Goal: Task Accomplishment & Management: Manage account settings

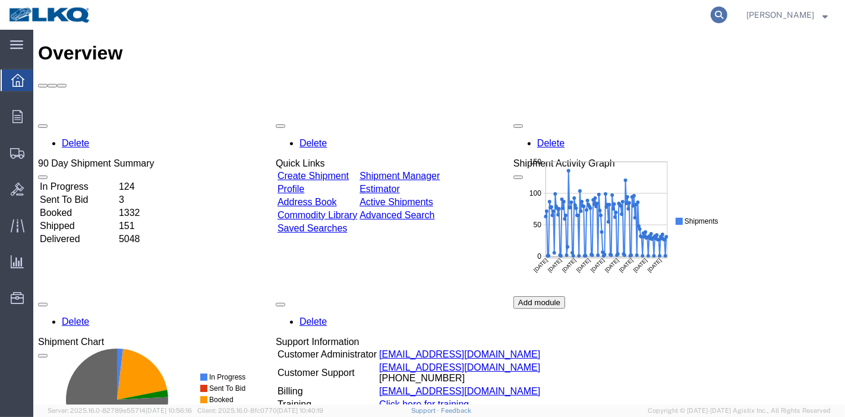
click at [725, 14] on icon at bounding box center [719, 15] width 17 height 17
click at [575, 13] on input "search" at bounding box center [529, 15] width 361 height 29
paste input "56275523"
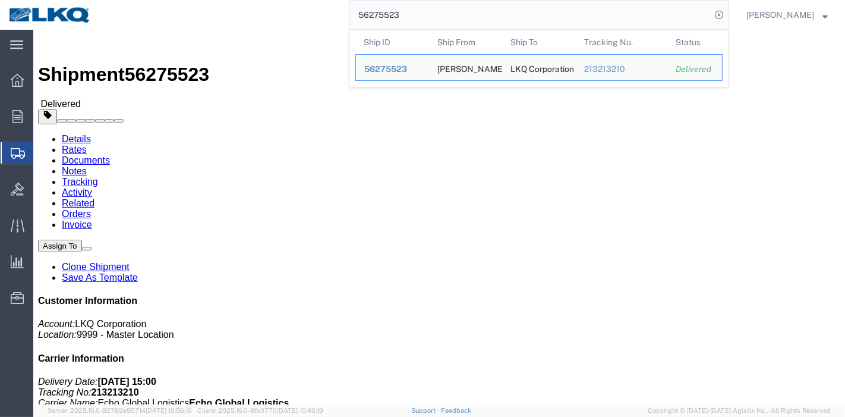
click link "Rates"
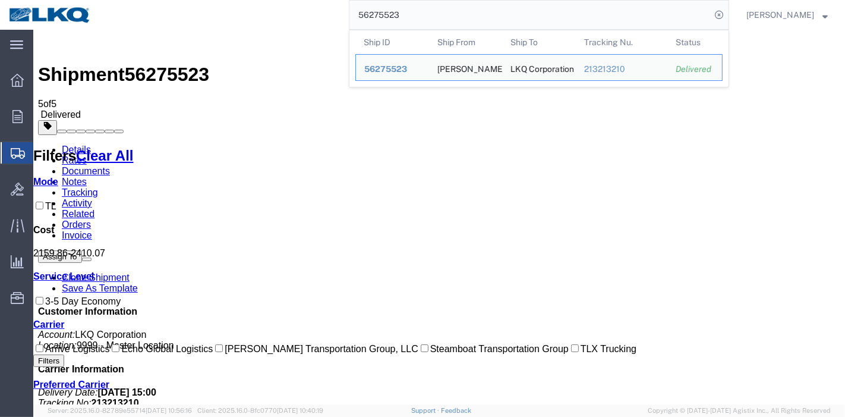
drag, startPoint x: 446, startPoint y: 20, endPoint x: 304, endPoint y: 9, distance: 141.8
click at [304, 9] on div "56275523 Ship ID Ship From Ship To Tracking Nu. Status Ship ID 56275523 Ship Fr…" at bounding box center [414, 15] width 629 height 30
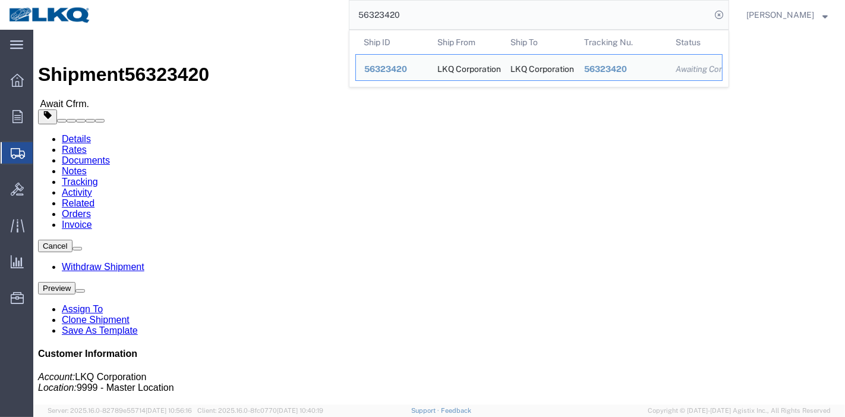
drag, startPoint x: 427, startPoint y: 23, endPoint x: 239, endPoint y: 21, distance: 188.4
click at [239, 21] on div "56323420 Ship ID Ship From Ship To Tracking Nu. Status Ship ID 56323420 Ship Fr…" at bounding box center [414, 15] width 629 height 30
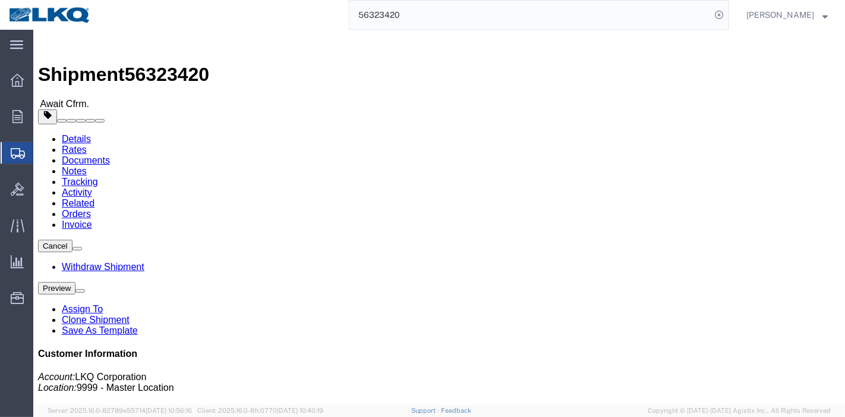
paste input "010505"
type input "56010505"
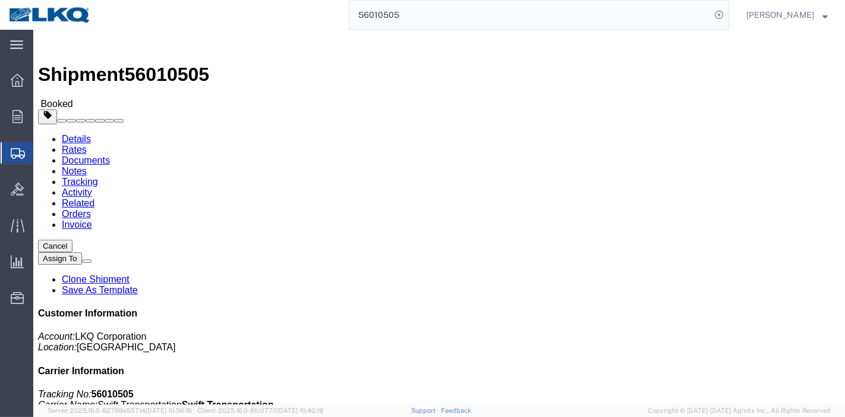
click link "Rates"
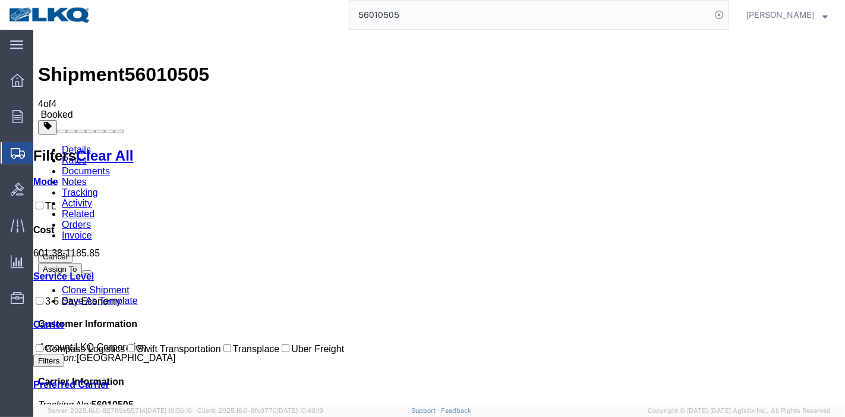
click at [97, 187] on link "Tracking" at bounding box center [79, 192] width 36 height 10
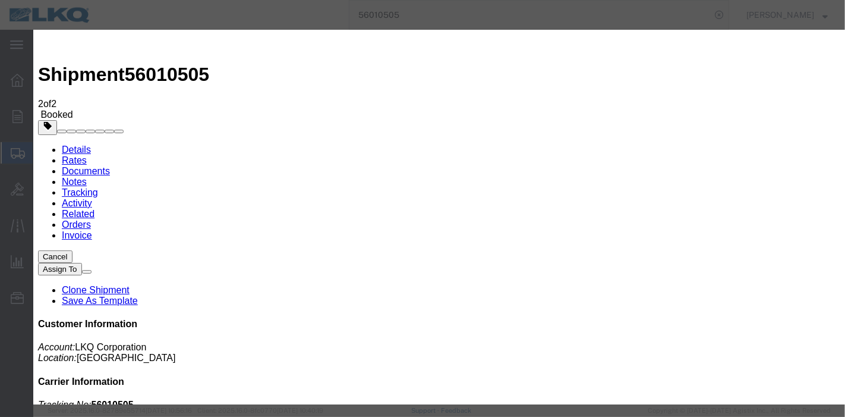
type input "[DATE]"
select select "DELIVRED"
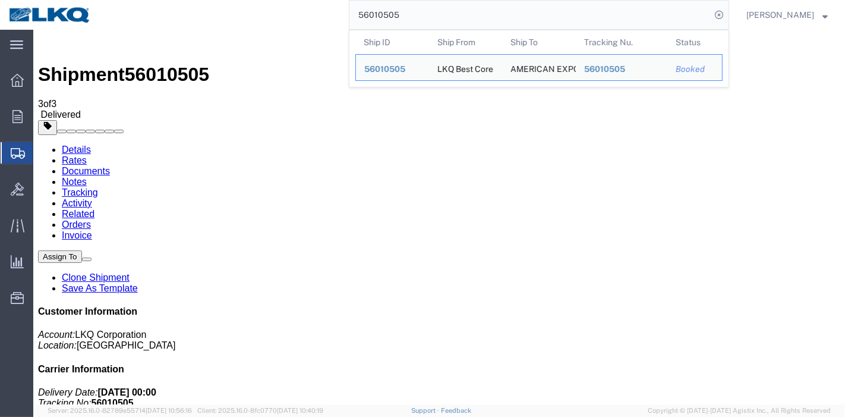
drag, startPoint x: 450, startPoint y: 9, endPoint x: 297, endPoint y: 9, distance: 152.7
click at [297, 9] on div "56010505 Ship ID Ship From Ship To Tracking Nu. Status Ship ID 56010505 Ship Fr…" at bounding box center [414, 15] width 629 height 30
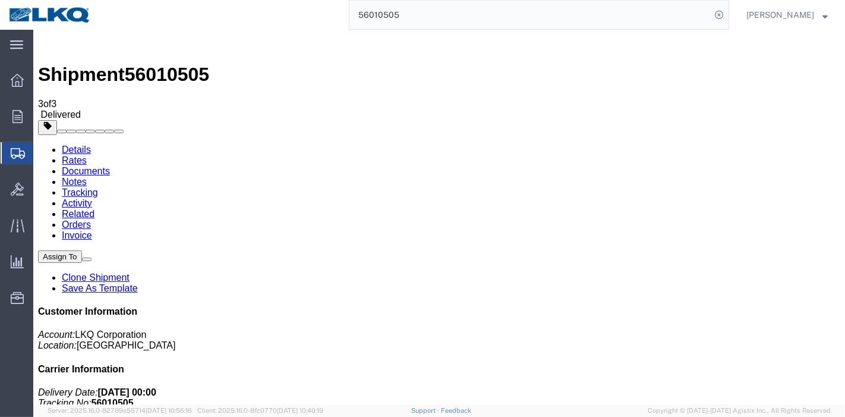
paste input "5906812"
type input "55906812"
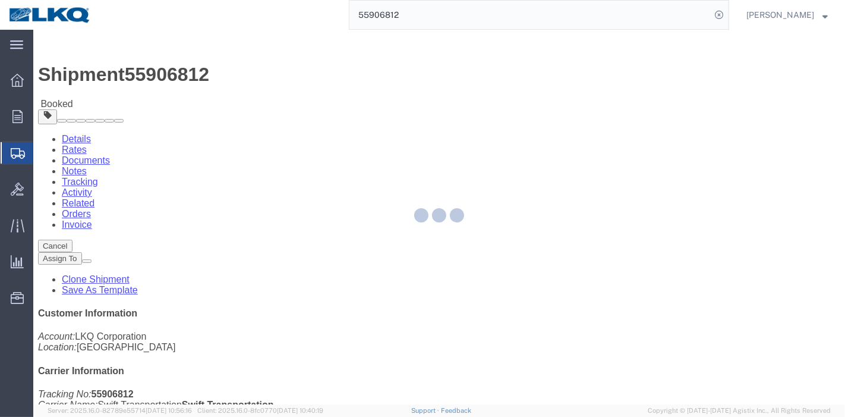
click at [109, 72] on div at bounding box center [439, 217] width 812 height 374
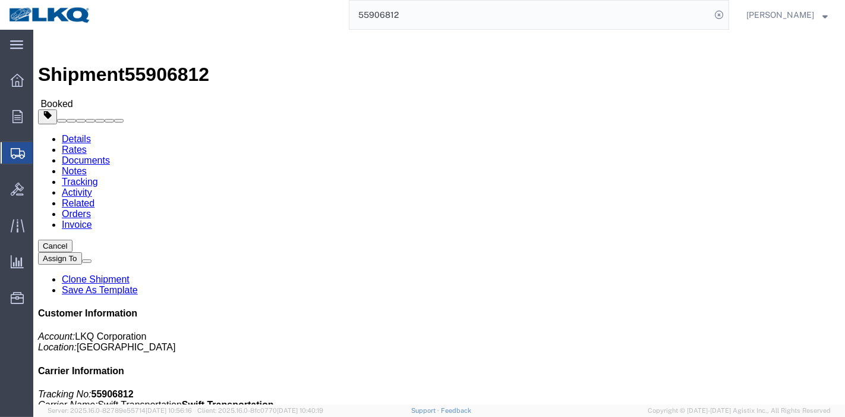
click link "Rates"
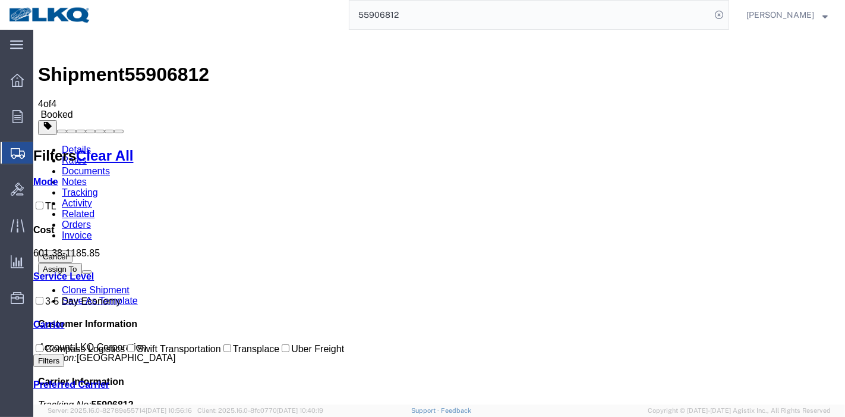
click at [97, 187] on link "Tracking" at bounding box center [79, 192] width 36 height 10
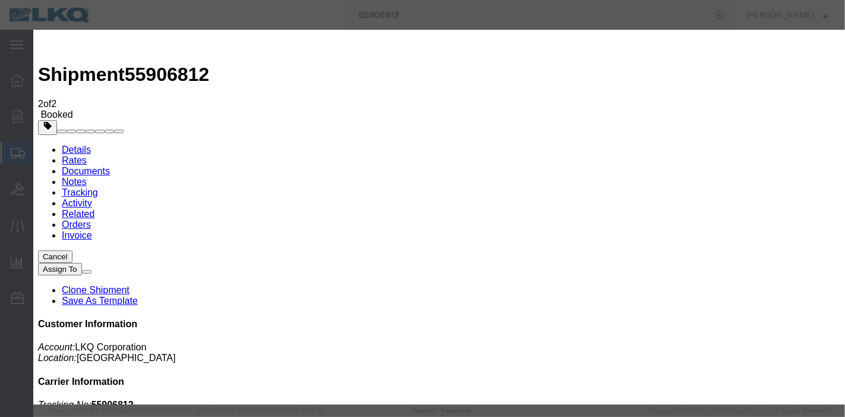
type input "[DATE]"
select select "DELIVRED"
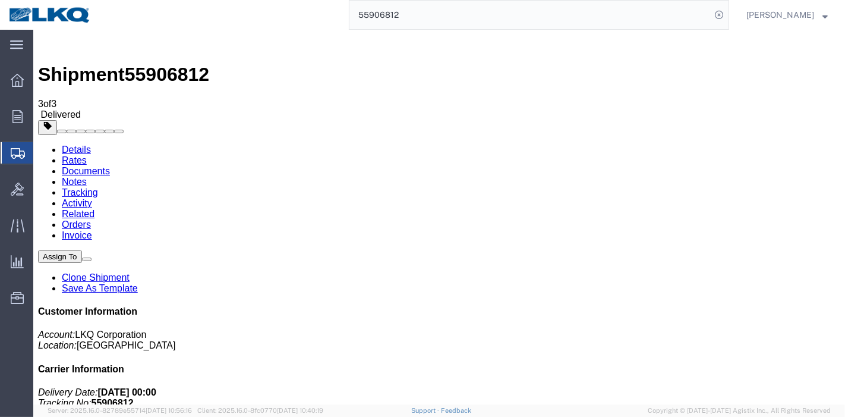
click at [52, 144] on div "Details Rates Documents Notes Tracking Activity Related Orders Invoice Assign T…" at bounding box center [438, 369] width 802 height 450
click at [62, 144] on link "Details" at bounding box center [75, 149] width 29 height 10
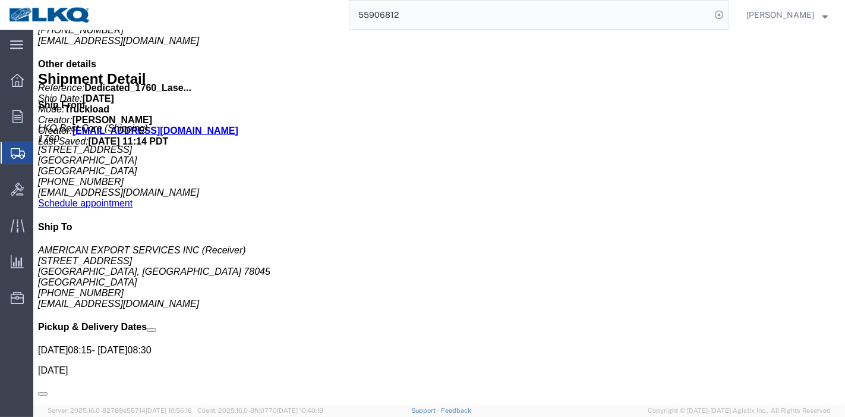
drag, startPoint x: 443, startPoint y: 26, endPoint x: 256, endPoint y: 16, distance: 188.0
click at [256, 16] on div "55906812" at bounding box center [414, 15] width 629 height 30
paste input "6314988"
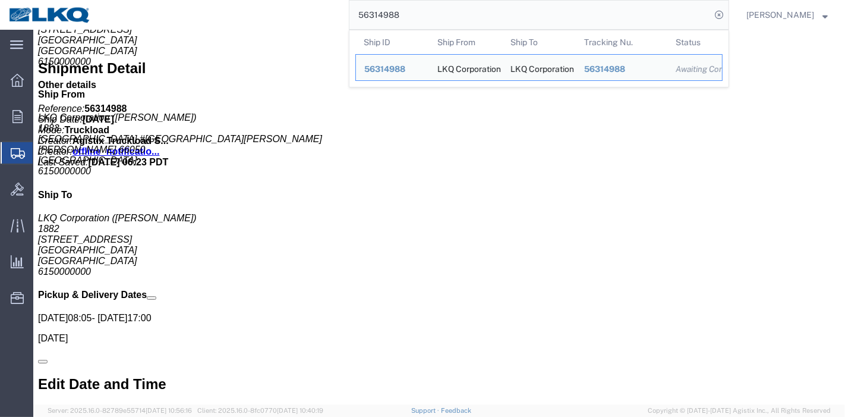
drag, startPoint x: 412, startPoint y: 12, endPoint x: 300, endPoint y: 12, distance: 111.7
click at [300, 12] on div "56314988 Ship ID Ship From Ship To Tracking Nu. Status Ship ID 56314988 Ship Fr…" at bounding box center [414, 15] width 629 height 30
paste input "23420"
drag, startPoint x: 443, startPoint y: 14, endPoint x: 247, endPoint y: 2, distance: 195.8
click at [247, 2] on div "56323420 Ship ID Ship From Ship To Tracking Nu. Status Ship ID 56323420 Ship Fr…" at bounding box center [414, 15] width 629 height 30
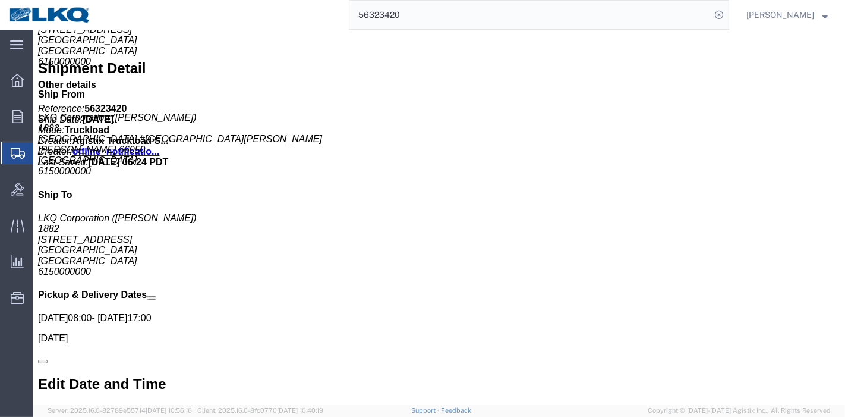
paste input "9537357"
type input "56323420 9537357"
drag, startPoint x: 471, startPoint y: 7, endPoint x: 295, endPoint y: 18, distance: 176.2
click at [295, 18] on div "56323420 9537357" at bounding box center [414, 15] width 629 height 30
click at [554, 11] on input "search" at bounding box center [529, 15] width 361 height 29
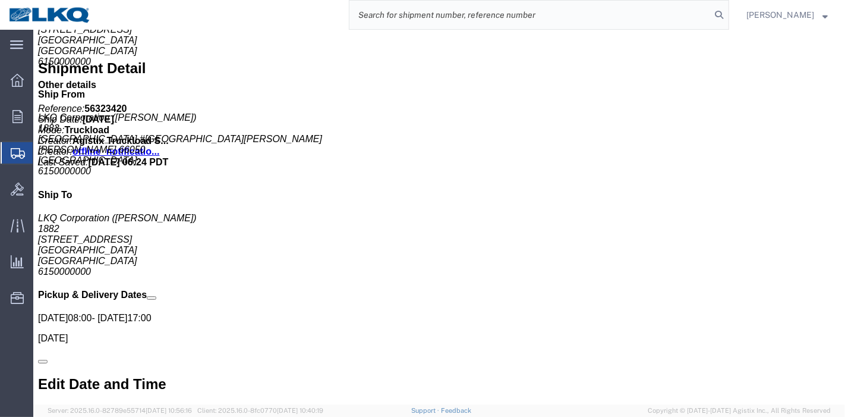
paste input "56314988"
click at [439, 18] on input "56314988" at bounding box center [529, 15] width 361 height 29
click at [461, 18] on input "56314988" at bounding box center [529, 15] width 361 height 29
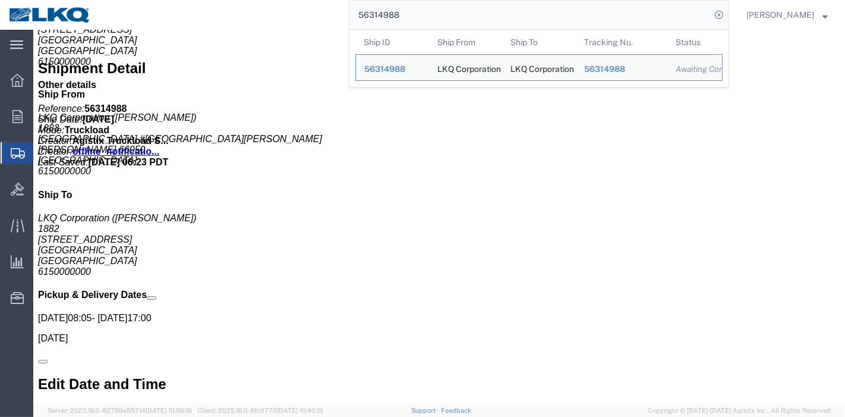
drag, startPoint x: 414, startPoint y: 16, endPoint x: 157, endPoint y: 15, distance: 256.7
click at [157, 15] on div "56314988 Ship ID Ship From Ship To Tracking Nu. Status Ship ID 56314988 Ship Fr…" at bounding box center [414, 15] width 629 height 30
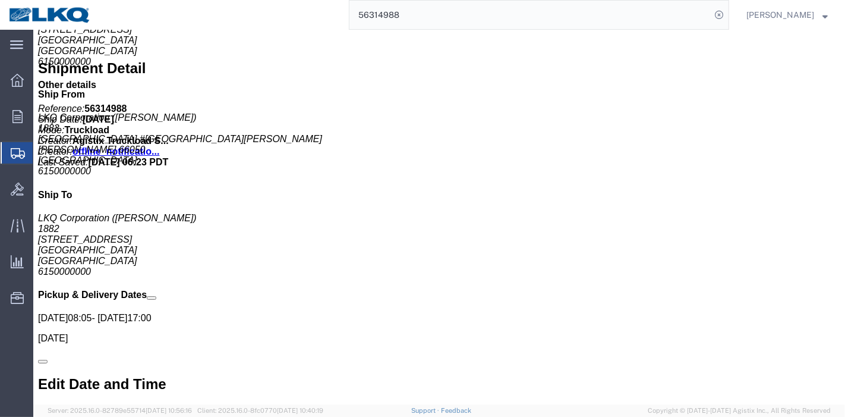
paste input "7154"
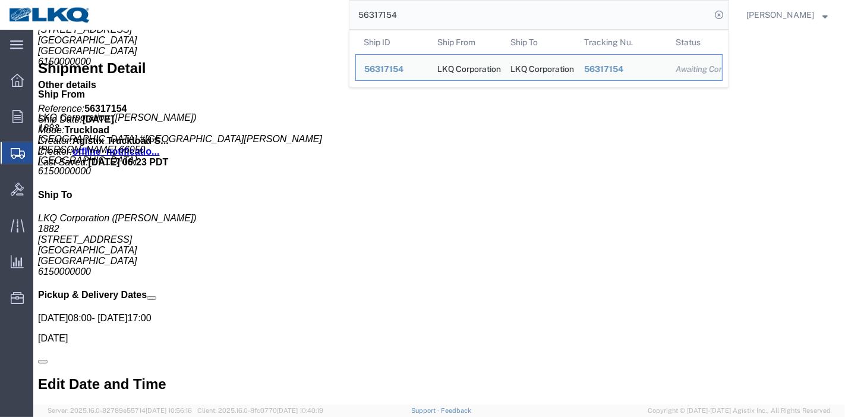
click link "Rates"
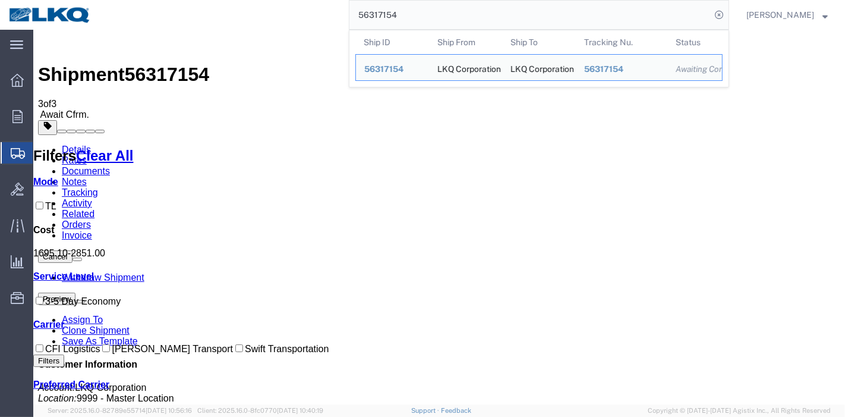
drag, startPoint x: 250, startPoint y: 12, endPoint x: 239, endPoint y: 12, distance: 10.1
click at [239, 12] on div "56317154 Ship ID Ship From Ship To Tracking Nu. Status Ship ID 56317154 Ship Fr…" at bounding box center [414, 15] width 629 height 30
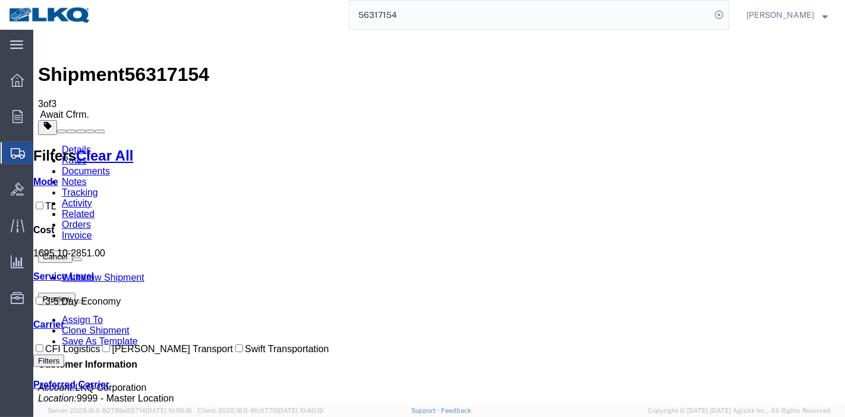
paste input "025619"
type input "56025619"
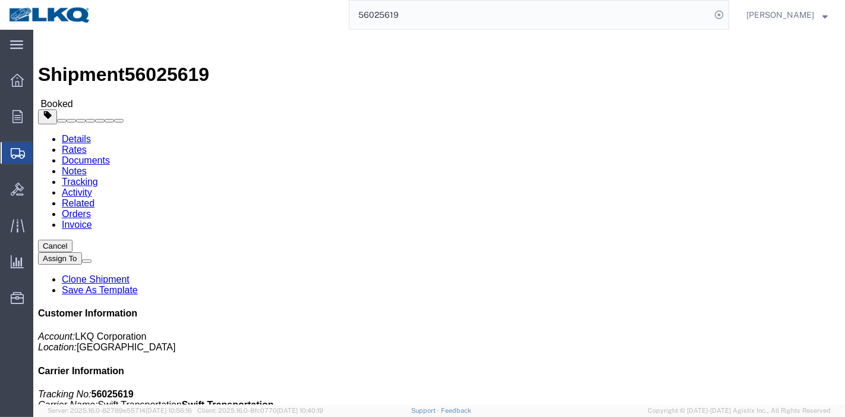
click link "Rates"
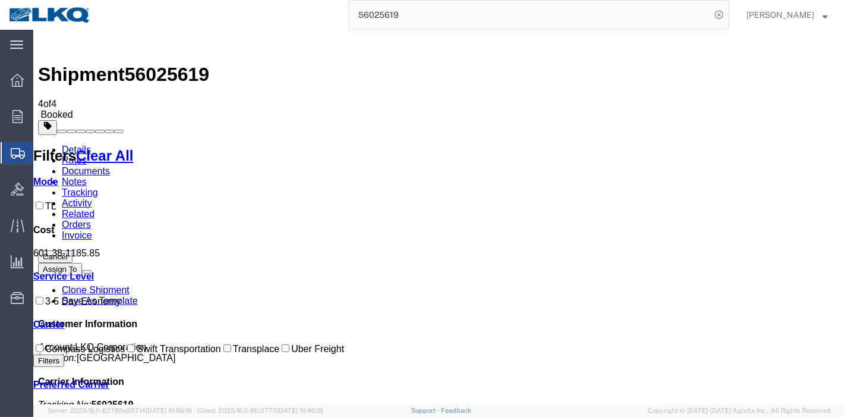
click at [97, 187] on link "Tracking" at bounding box center [79, 192] width 36 height 10
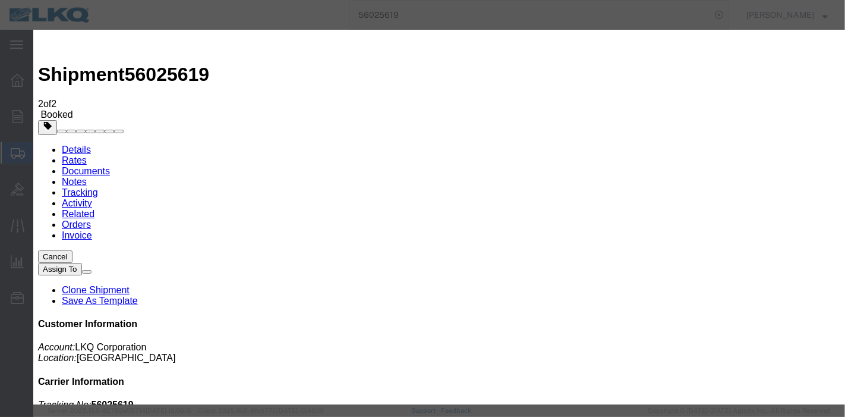
type input "[DATE]"
drag, startPoint x: 237, startPoint y: 165, endPoint x: 239, endPoint y: 172, distance: 8.1
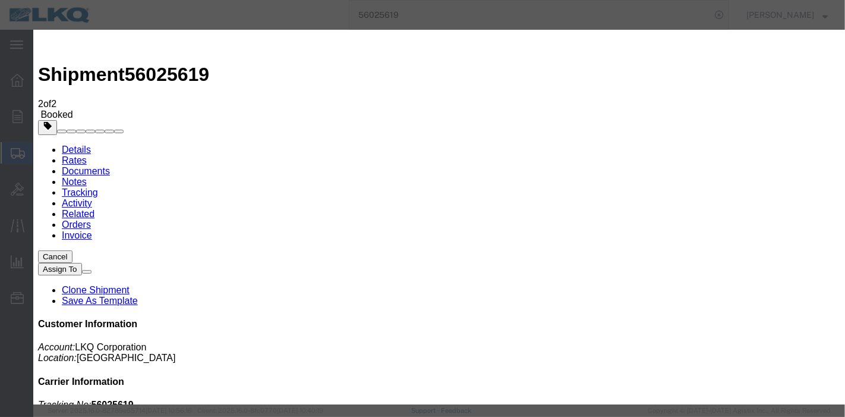
select select "DELIVRED"
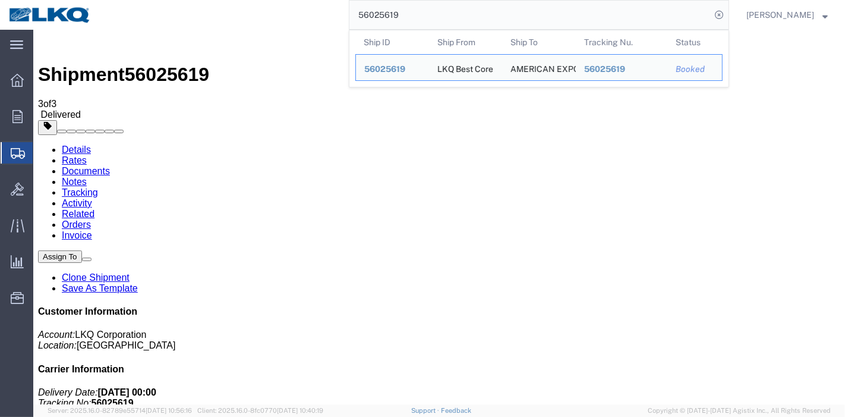
drag, startPoint x: 437, startPoint y: 7, endPoint x: 256, endPoint y: 21, distance: 181.1
click at [256, 21] on div "56025619 Ship ID Ship From Ship To Tracking Nu. Status Ship ID 56025619 Ship Fr…" at bounding box center [414, 15] width 629 height 30
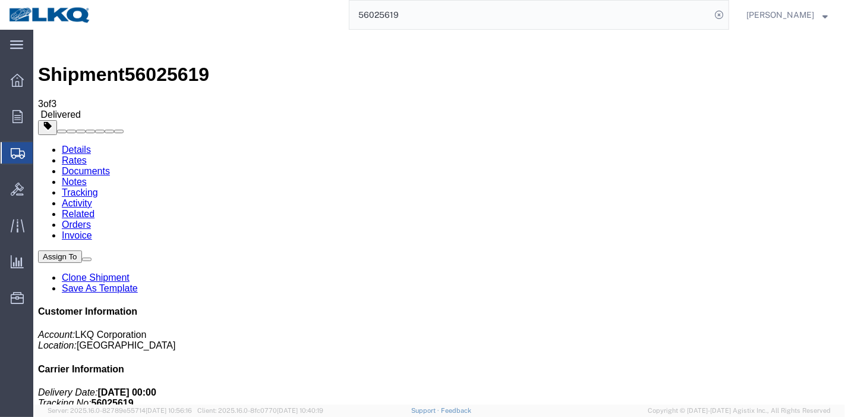
paste input "40427"
type input "56040427"
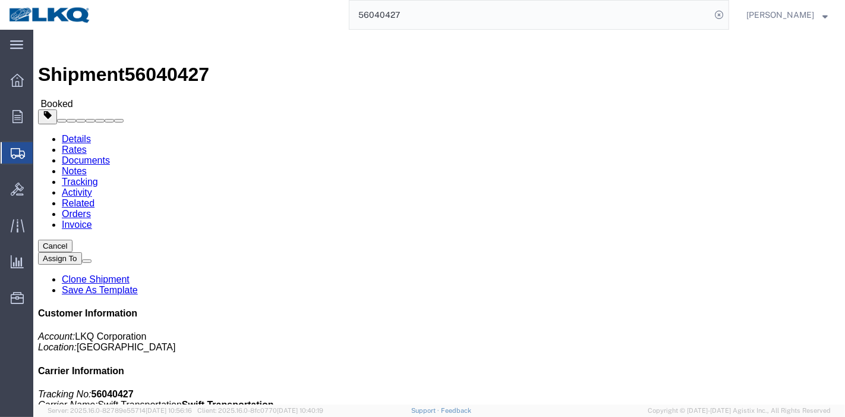
click link "Rates"
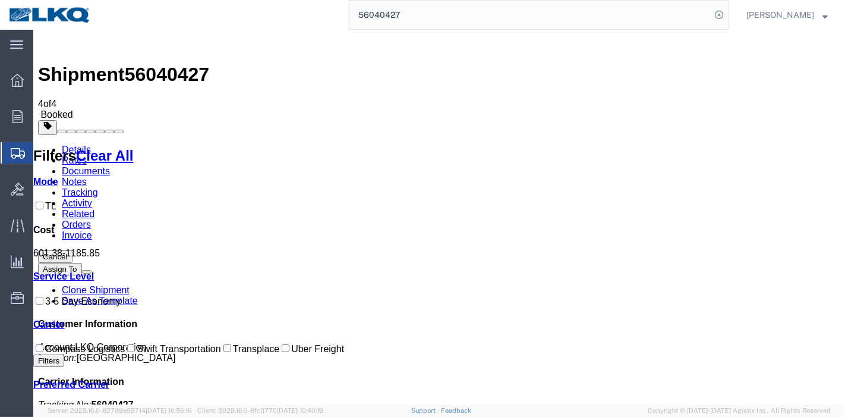
click at [97, 187] on link "Tracking" at bounding box center [79, 192] width 36 height 10
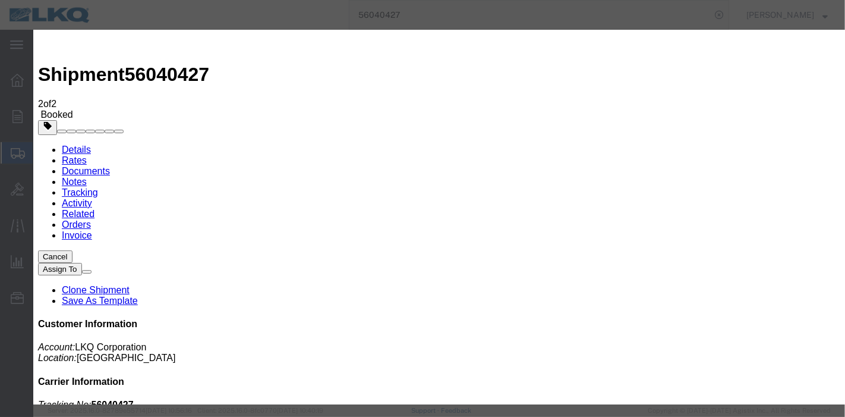
type input "[DATE]"
select select "DELIVRED"
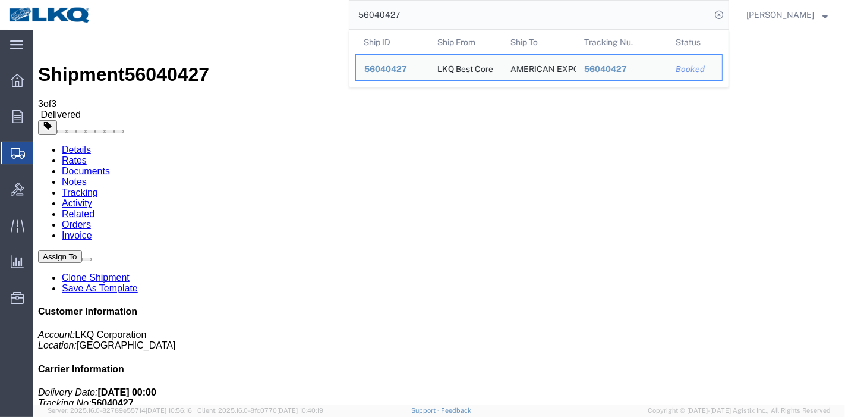
drag, startPoint x: 429, startPoint y: 12, endPoint x: 260, endPoint y: 12, distance: 168.7
click at [263, 12] on div "56040427 Ship ID Ship From Ship To Tracking Nu. Status Ship ID 56040427 Ship Fr…" at bounding box center [414, 15] width 629 height 30
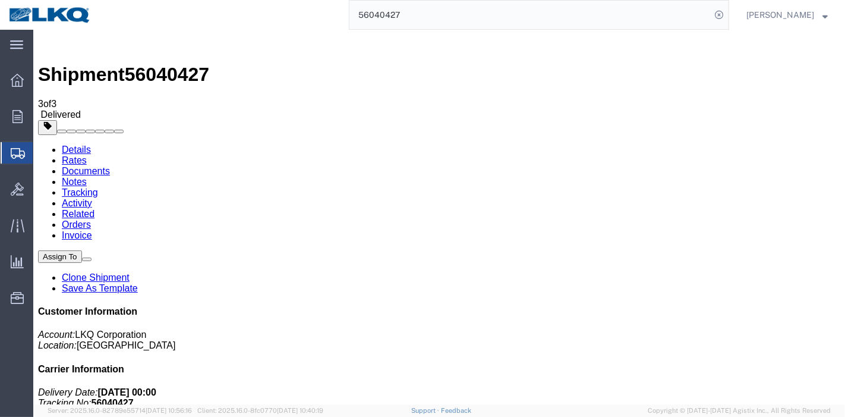
paste input "5965990"
type input "55965990"
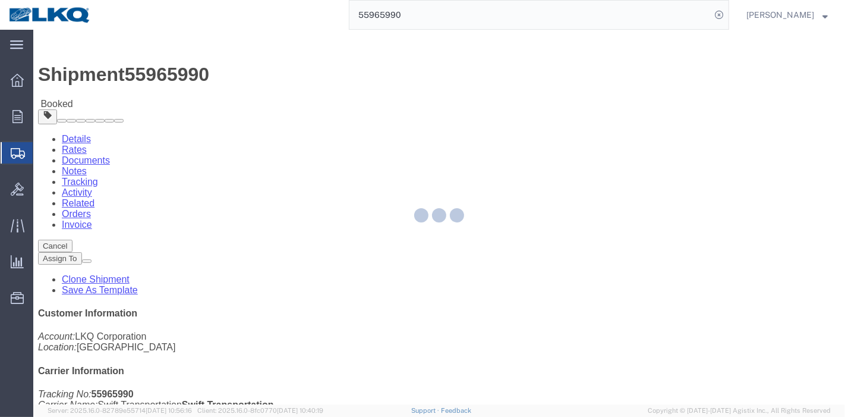
click at [117, 70] on div at bounding box center [439, 217] width 812 height 374
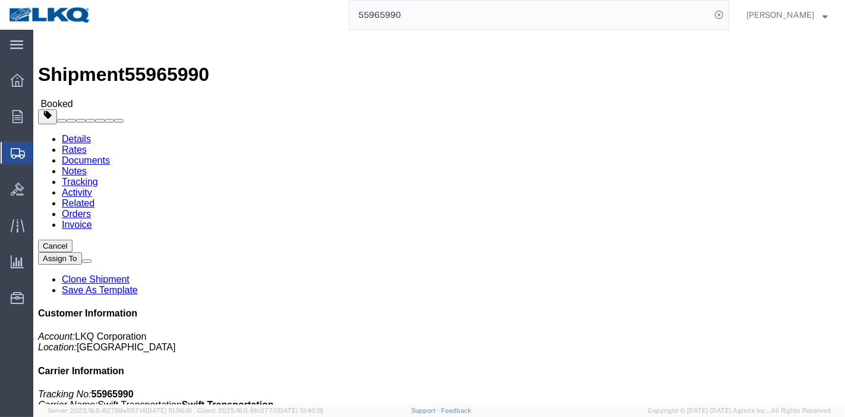
click link "Rates"
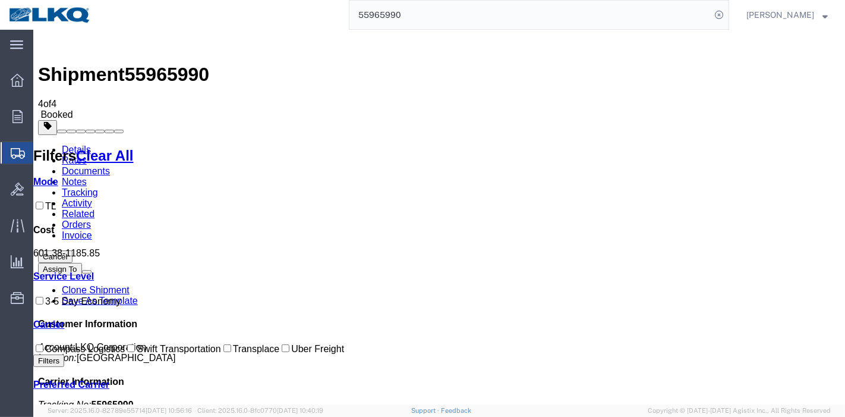
click at [97, 187] on link "Tracking" at bounding box center [79, 192] width 36 height 10
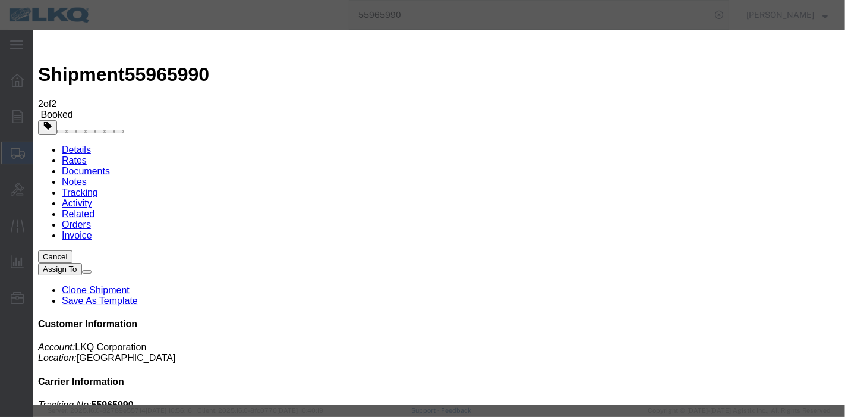
type input "[DATE]"
select select "DELIVRED"
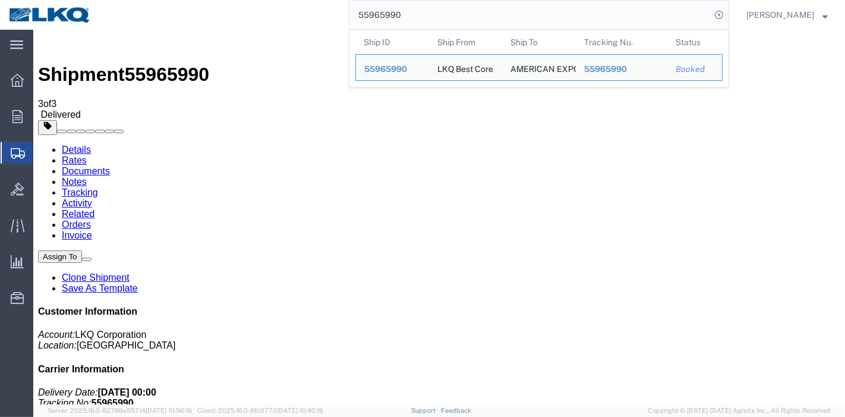
drag, startPoint x: 437, startPoint y: 22, endPoint x: 175, endPoint y: 17, distance: 262.1
click at [175, 17] on div "55965990 Ship ID Ship From Ship To Tracking Nu. Status Ship ID 55965990 Ship Fr…" at bounding box center [414, 15] width 629 height 30
paste input "6040412"
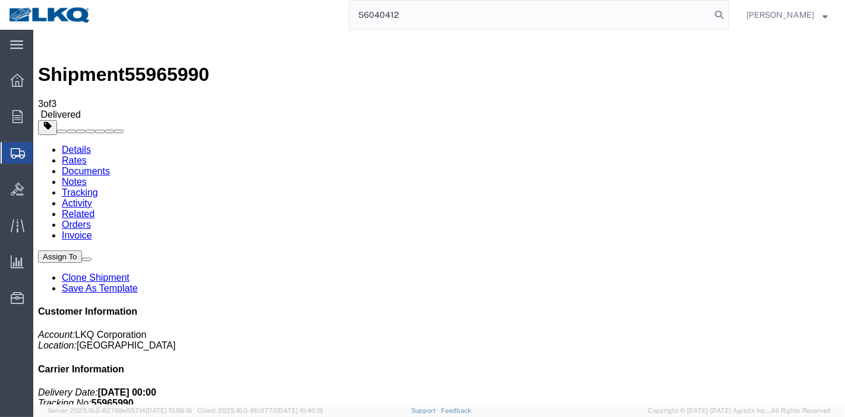
type input "56040412"
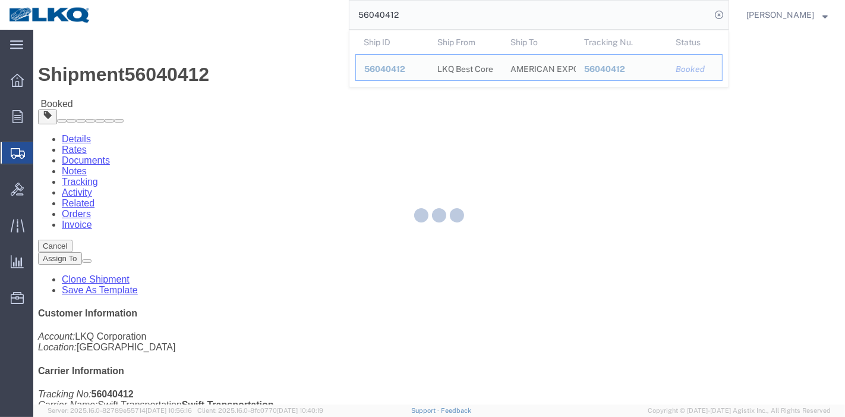
click at [111, 74] on div at bounding box center [439, 217] width 812 height 374
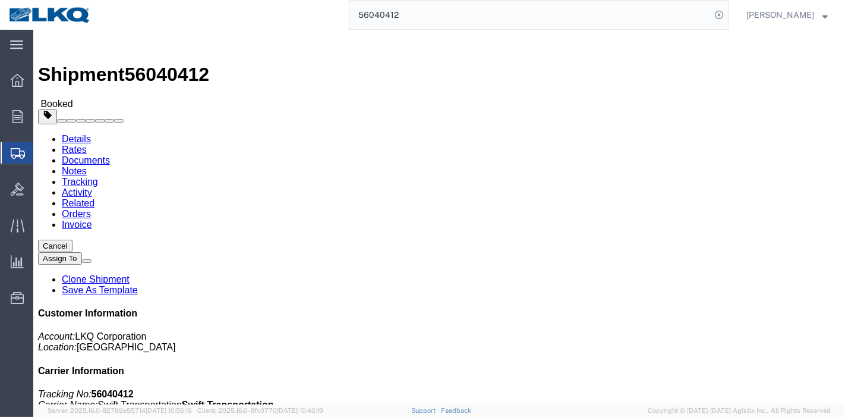
click link "Rates"
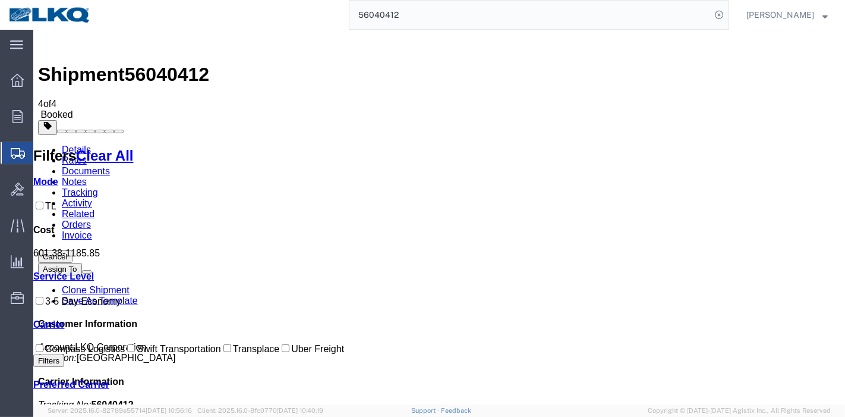
click at [97, 187] on link "Tracking" at bounding box center [79, 192] width 36 height 10
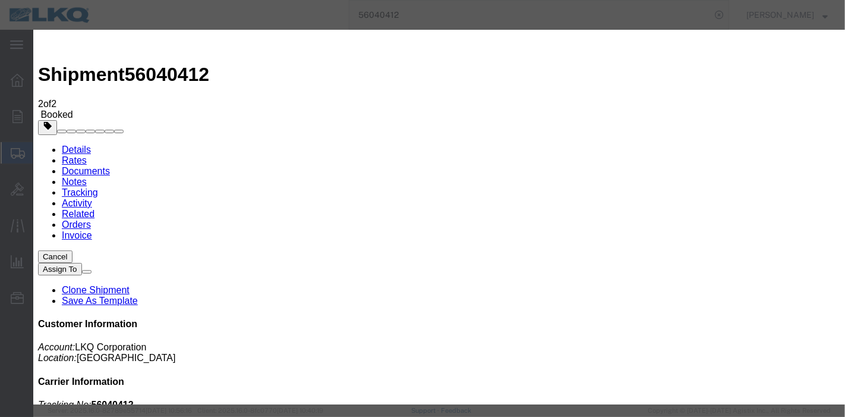
type input "[DATE]"
select select "DELIVRED"
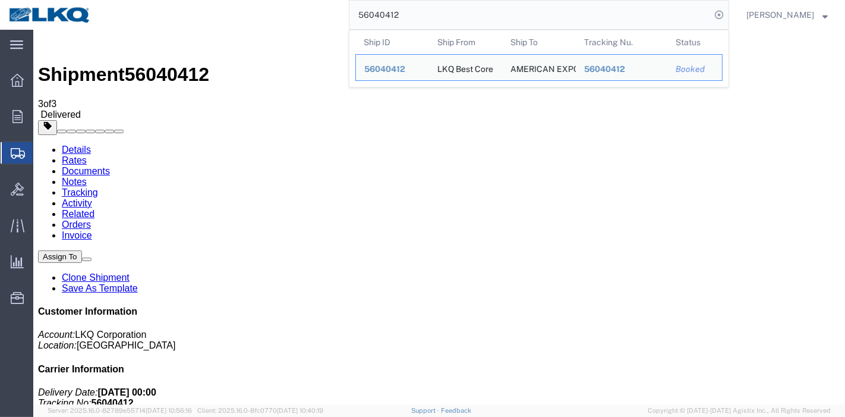
drag, startPoint x: 439, startPoint y: 16, endPoint x: 113, endPoint y: 16, distance: 325.0
click at [113, 16] on div "56040412 Ship ID Ship From Ship To Tracking Nu. Status Ship ID 56040412 Ship Fr…" at bounding box center [414, 15] width 629 height 30
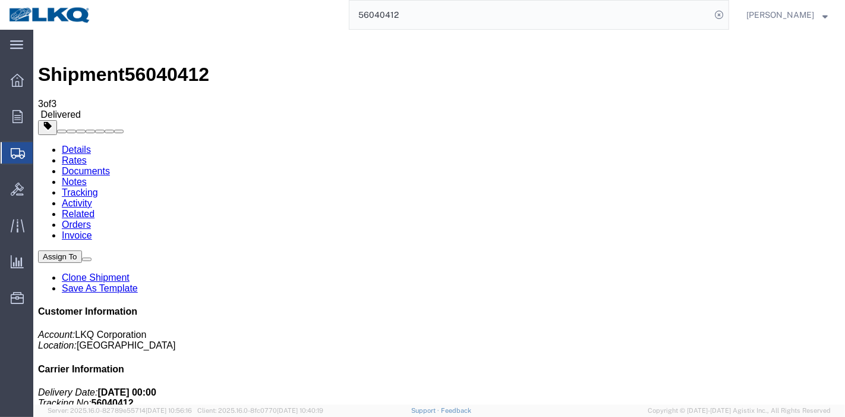
paste input "55660"
type input "56055660"
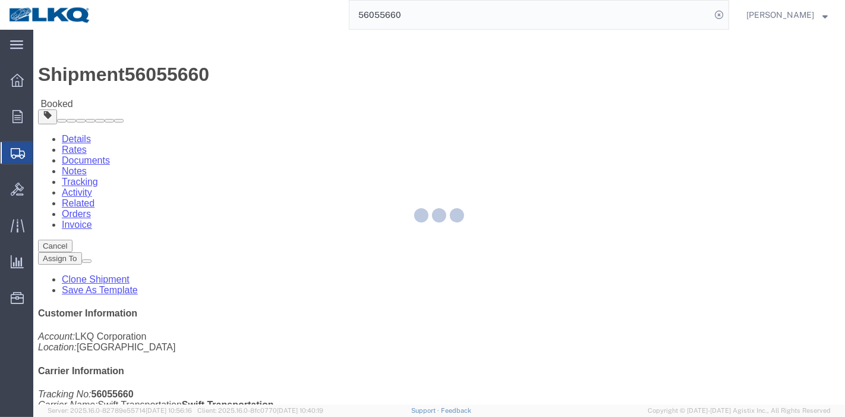
click at [112, 70] on div at bounding box center [439, 217] width 812 height 374
click link "Rates"
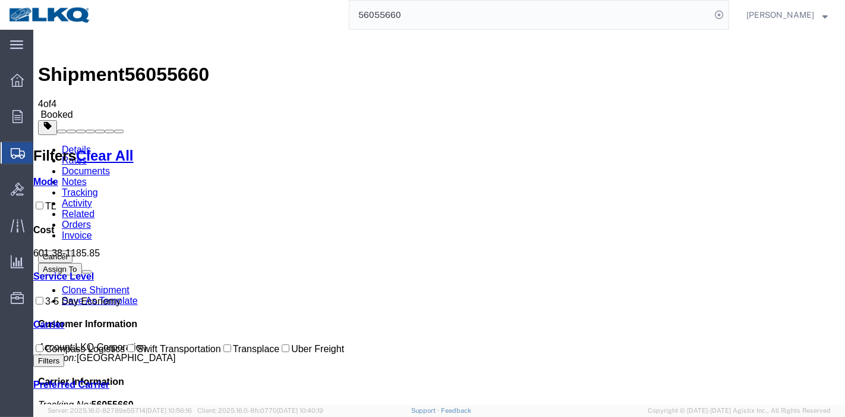
click at [97, 187] on link "Tracking" at bounding box center [79, 192] width 36 height 10
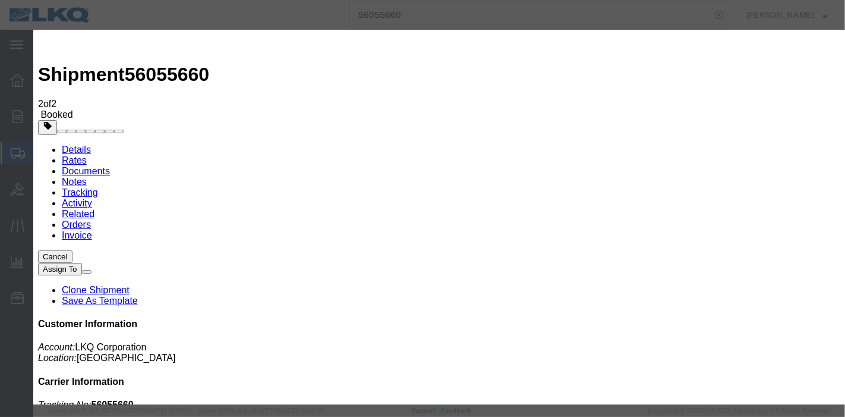
type input "[DATE]"
select select "DELIVRED"
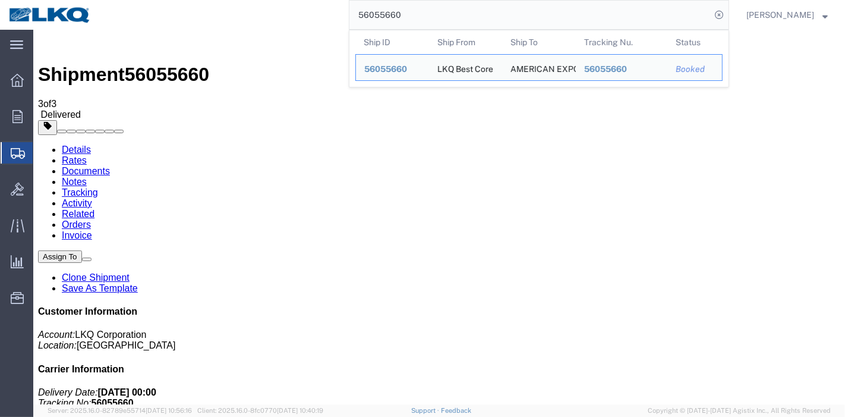
drag, startPoint x: 251, startPoint y: 8, endPoint x: 241, endPoint y: 10, distance: 9.6
click at [241, 10] on div "56055660 Ship ID Ship From Ship To Tracking Nu. Status Ship ID 56055660 Ship Fr…" at bounding box center [414, 15] width 629 height 30
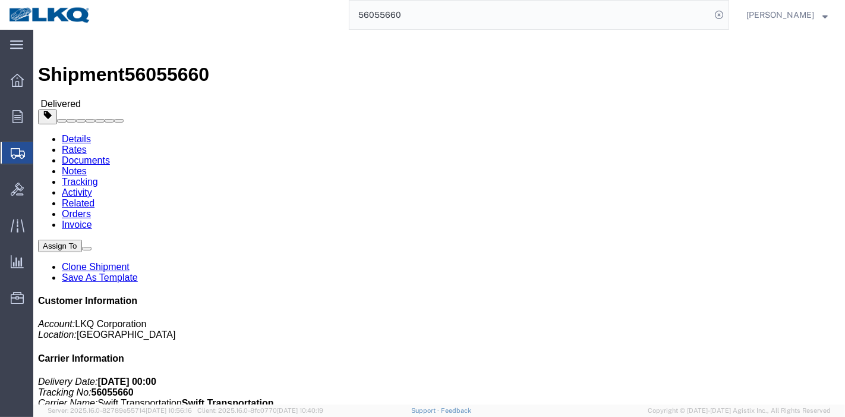
click link "Rates"
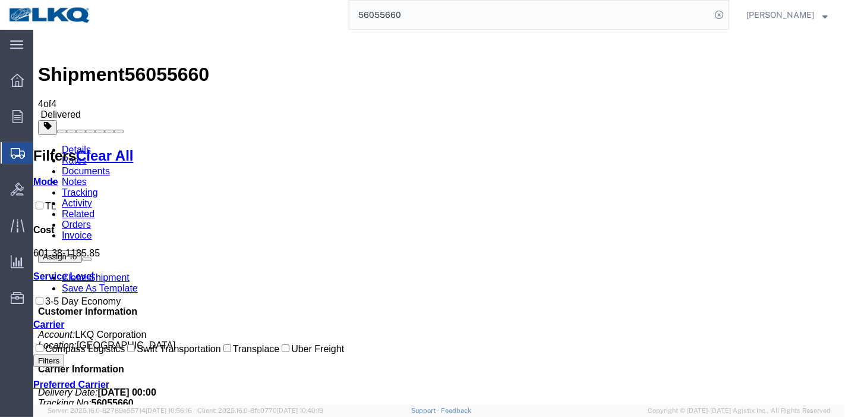
click at [152, 21] on div "56055660" at bounding box center [414, 15] width 629 height 30
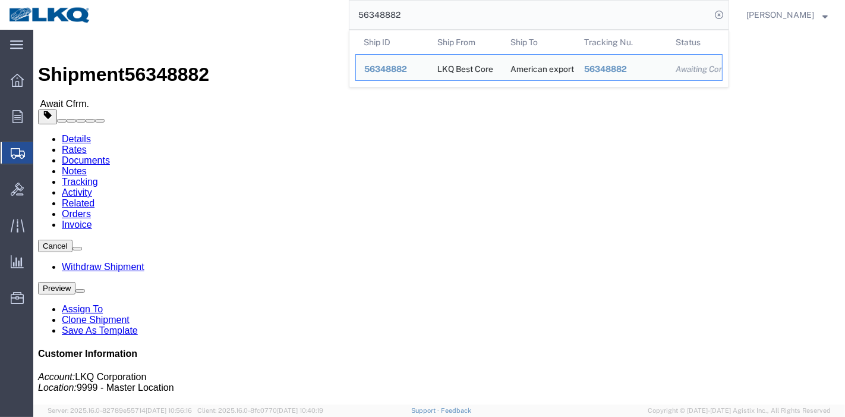
click link "Tracking"
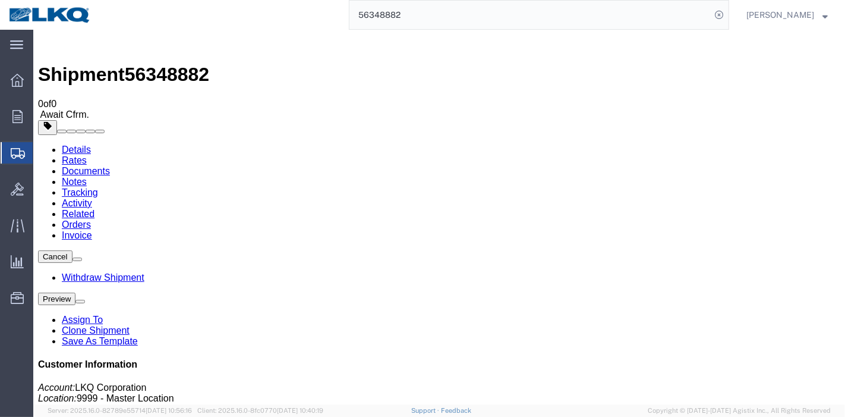
drag, startPoint x: 390, startPoint y: 14, endPoint x: 405, endPoint y: 12, distance: 15.0
click at [388, 13] on input "56348882" at bounding box center [529, 15] width 361 height 29
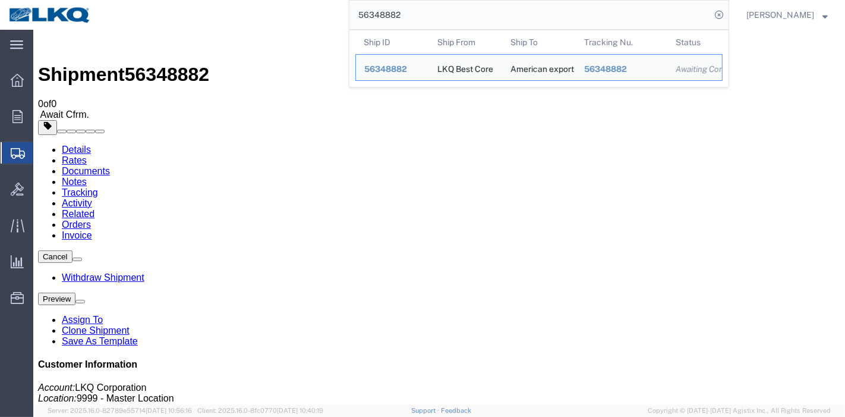
drag, startPoint x: 442, startPoint y: 13, endPoint x: 307, endPoint y: 15, distance: 134.9
click at [307, 15] on div "56348882 Ship ID Ship From Ship To Tracking Nu. Status Ship ID 56348882 Ship Fr…" at bounding box center [414, 15] width 629 height 30
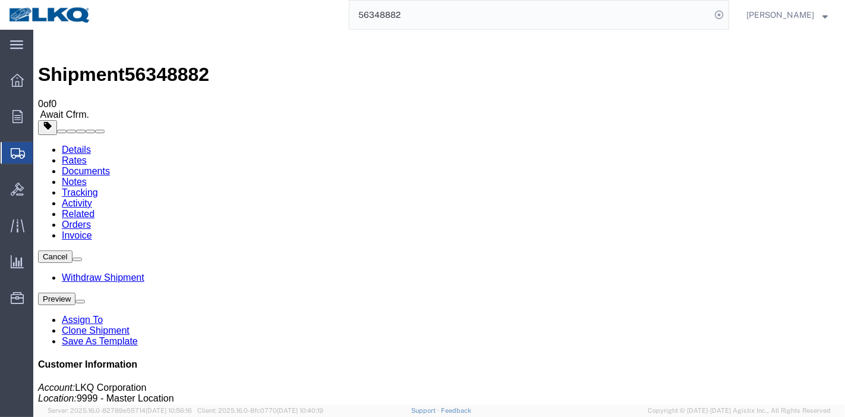
paste input "5993674"
type input "55993674"
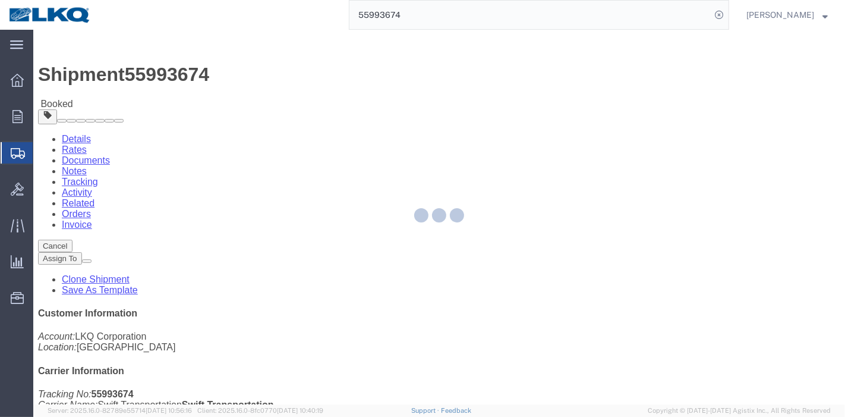
click at [112, 69] on div at bounding box center [439, 217] width 812 height 374
click at [115, 75] on div at bounding box center [439, 217] width 812 height 374
click link "Rates"
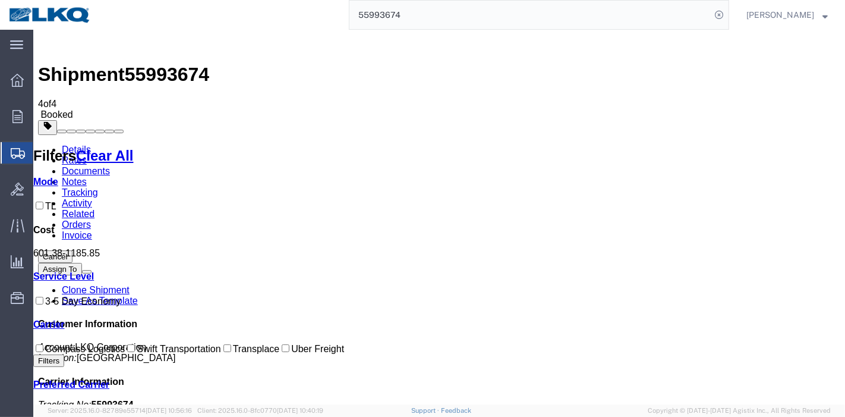
click at [97, 187] on link "Tracking" at bounding box center [79, 192] width 36 height 10
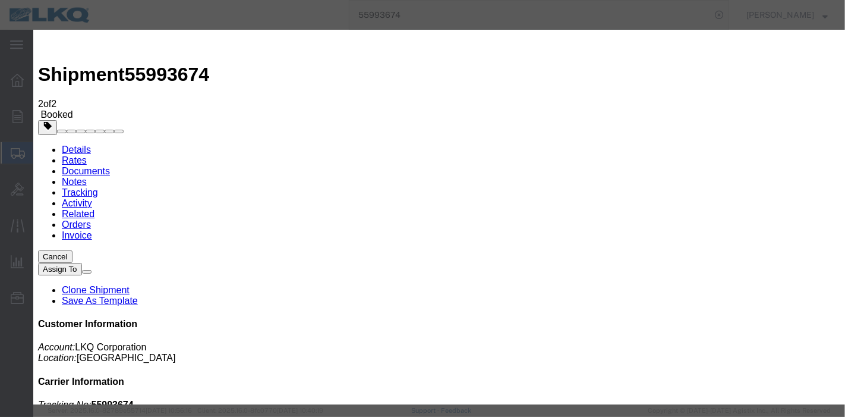
type input "[DATE]"
select select "DELIVRED"
